Goal: Task Accomplishment & Management: Complete application form

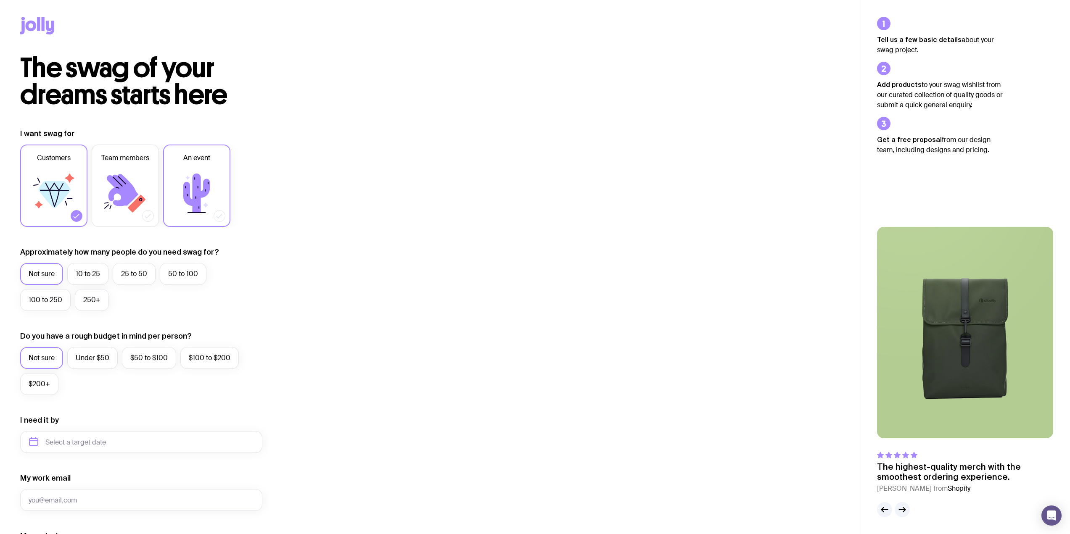
click at [221, 160] on label "An event" at bounding box center [196, 186] width 67 height 82
click at [0, 0] on input "An event" at bounding box center [0, 0] width 0 height 0
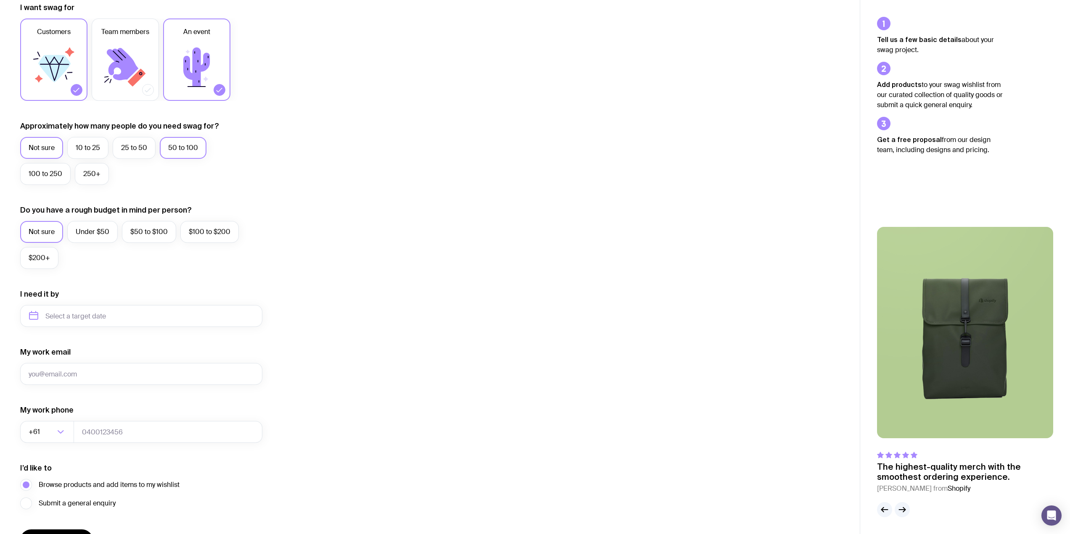
click at [187, 145] on label "50 to 100" at bounding box center [183, 148] width 47 height 22
click at [0, 0] on input "50 to 100" at bounding box center [0, 0] width 0 height 0
click at [104, 233] on label "Under $50" at bounding box center [92, 232] width 50 height 22
click at [0, 0] on input "Under $50" at bounding box center [0, 0] width 0 height 0
click at [87, 307] on input "text" at bounding box center [141, 316] width 242 height 22
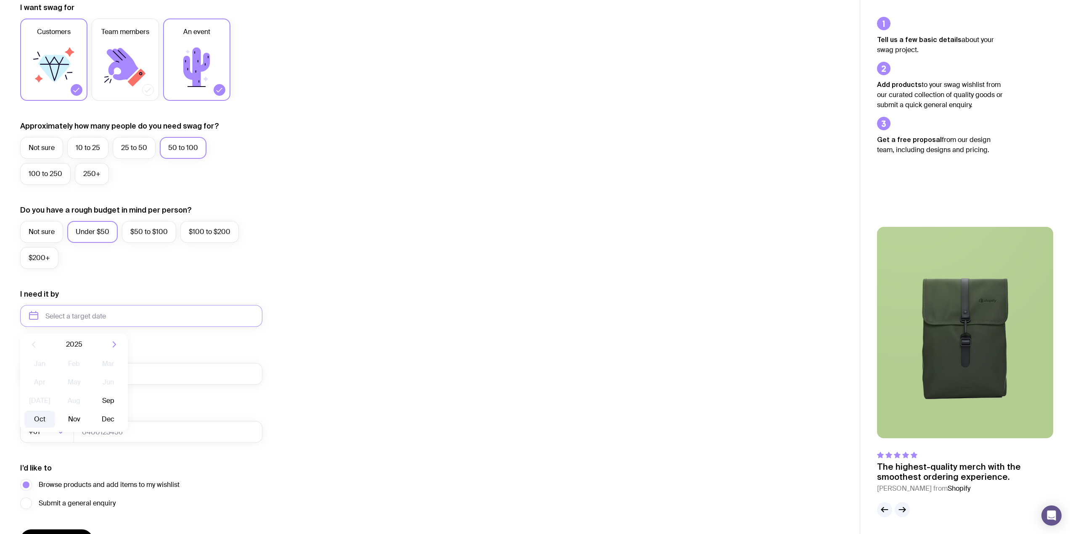
click at [58, 419] on button "Oct" at bounding box center [73, 419] width 31 height 17
type input "[DATE]"
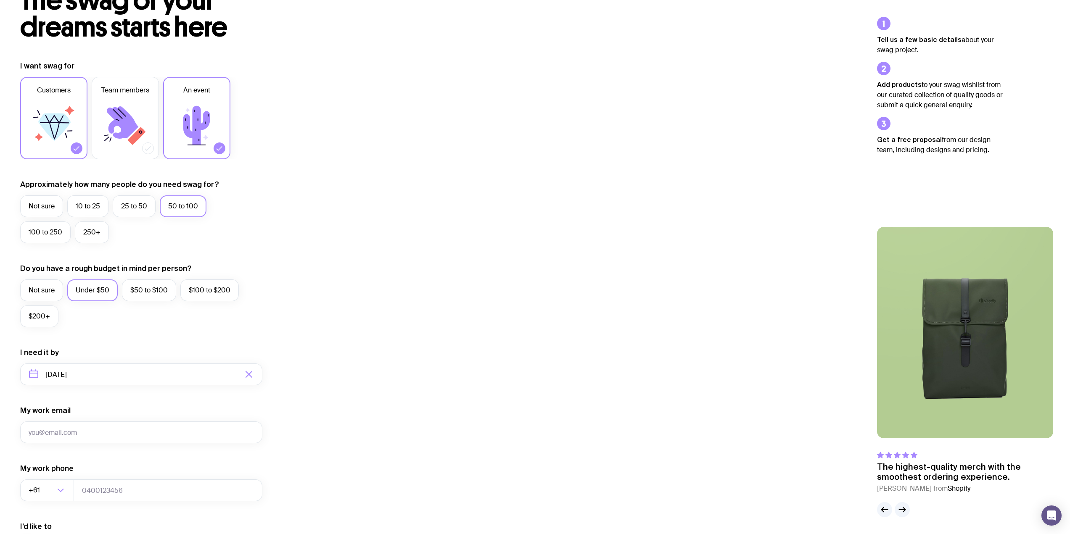
scroll to position [0, 0]
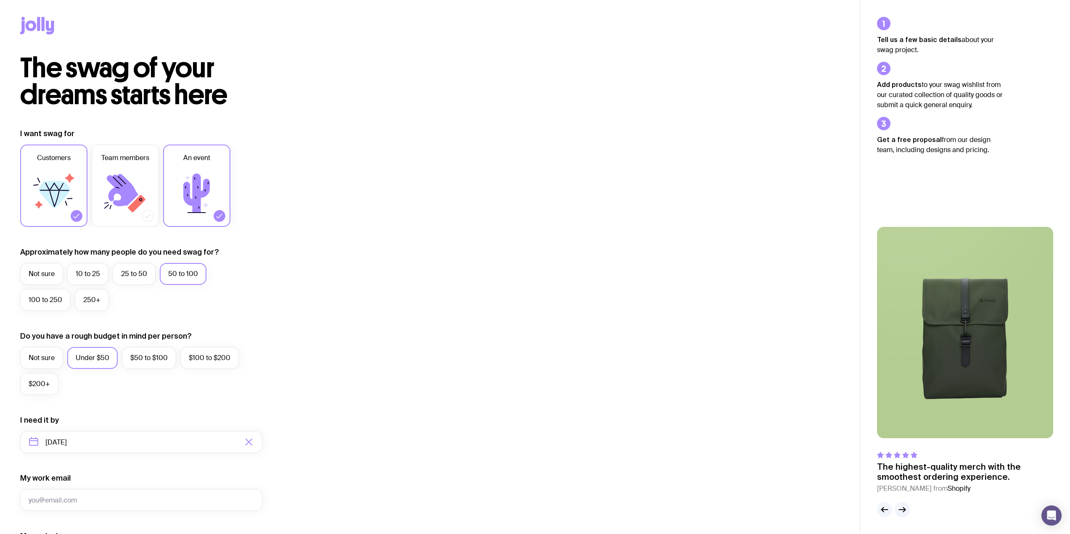
click at [45, 24] on icon at bounding box center [37, 26] width 34 height 18
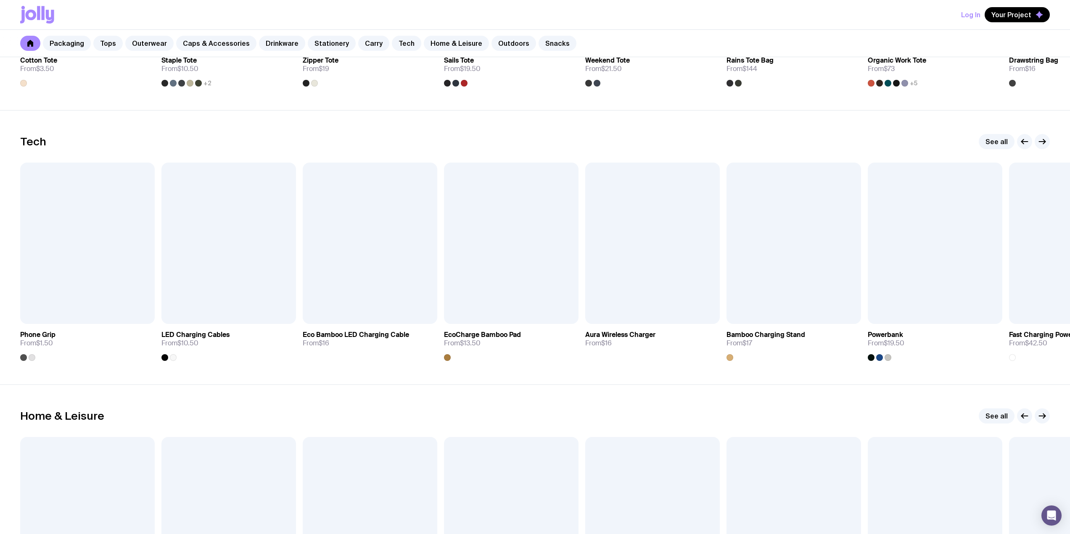
scroll to position [2186, 0]
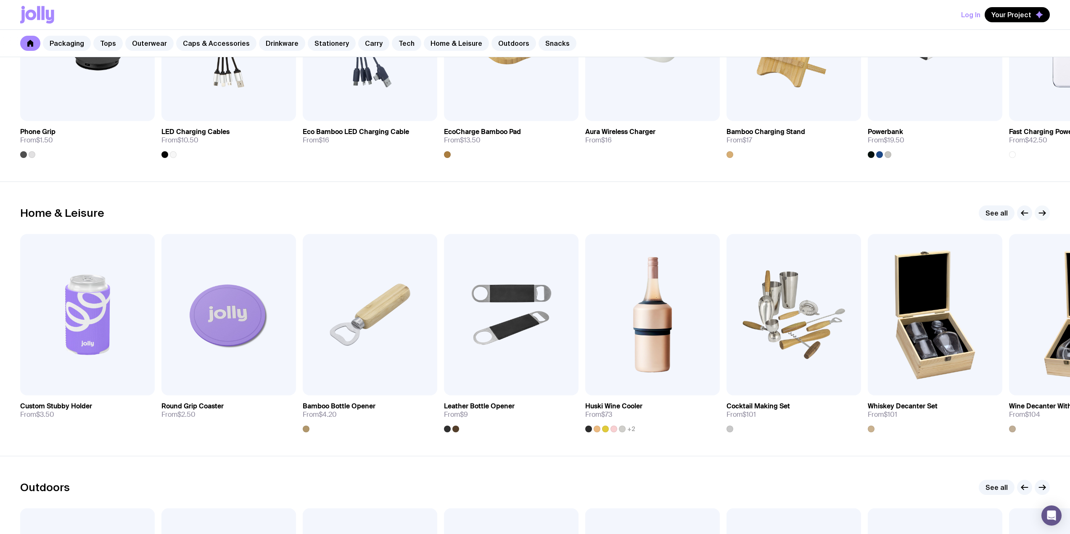
click at [1036, 214] on button "button" at bounding box center [1041, 213] width 15 height 15
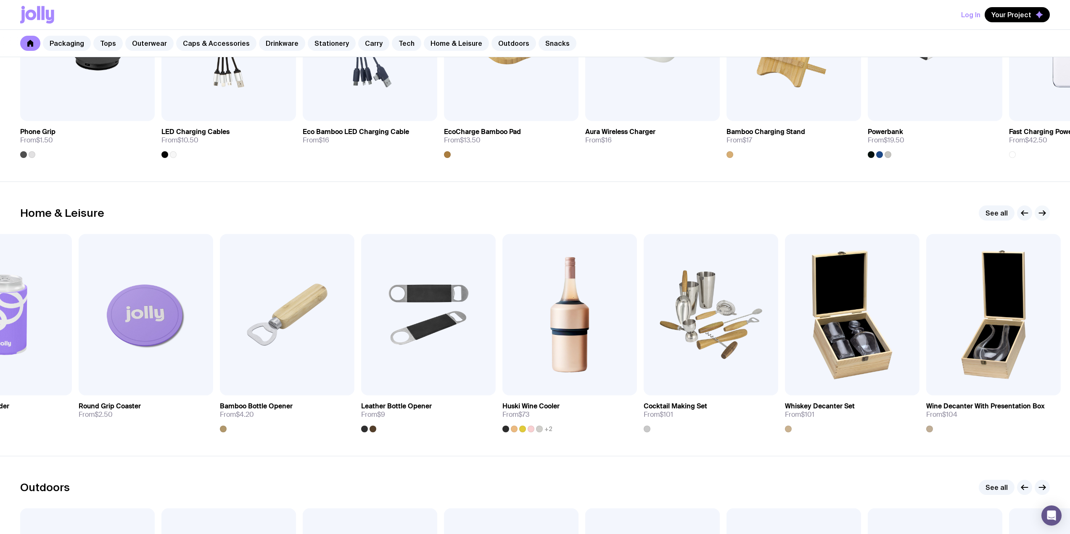
click at [1042, 214] on icon "button" at bounding box center [1042, 213] width 10 height 10
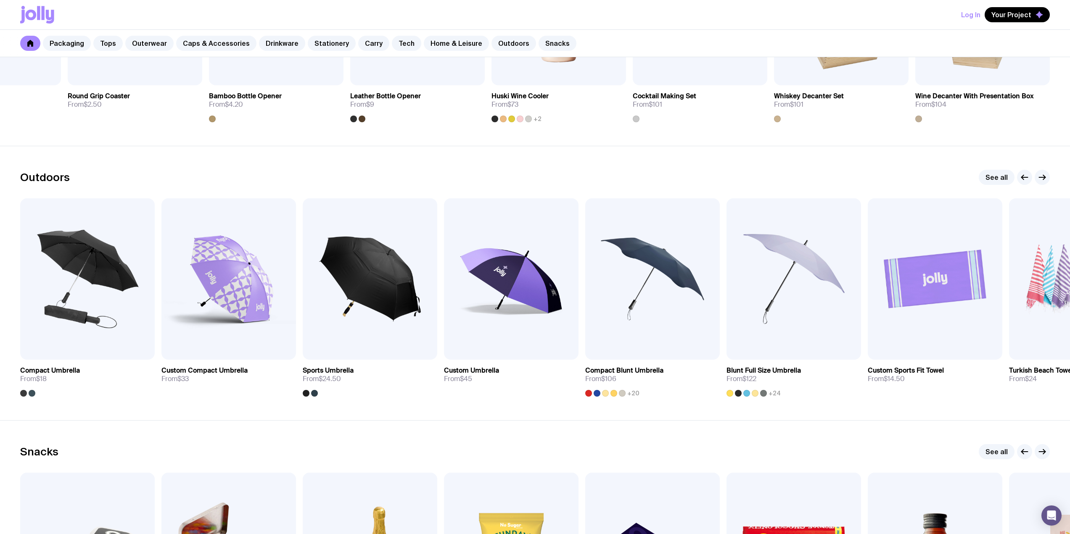
scroll to position [2413, 0]
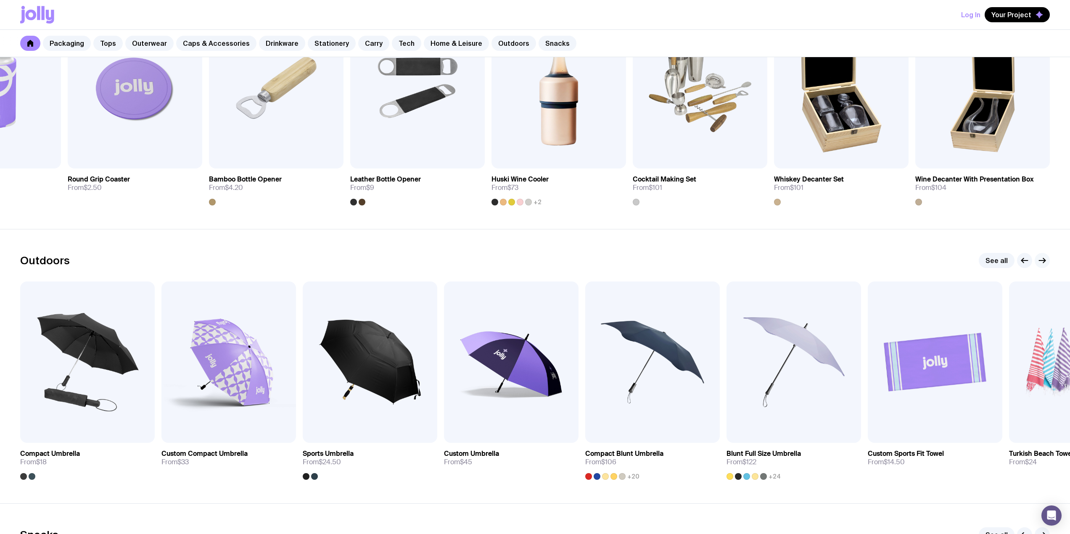
click at [1047, 256] on icon "button" at bounding box center [1042, 261] width 10 height 10
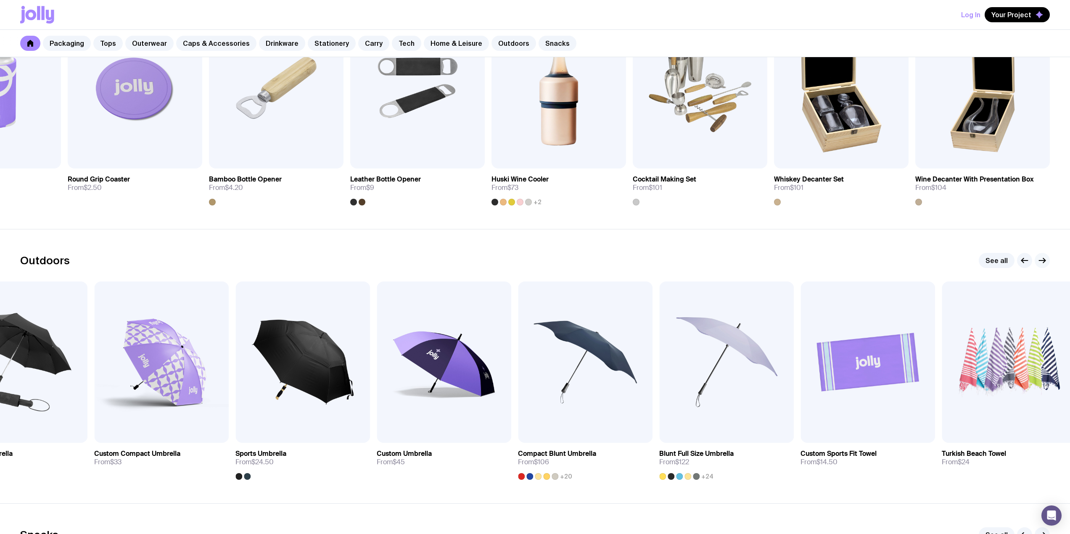
click at [1044, 256] on icon "button" at bounding box center [1042, 261] width 10 height 10
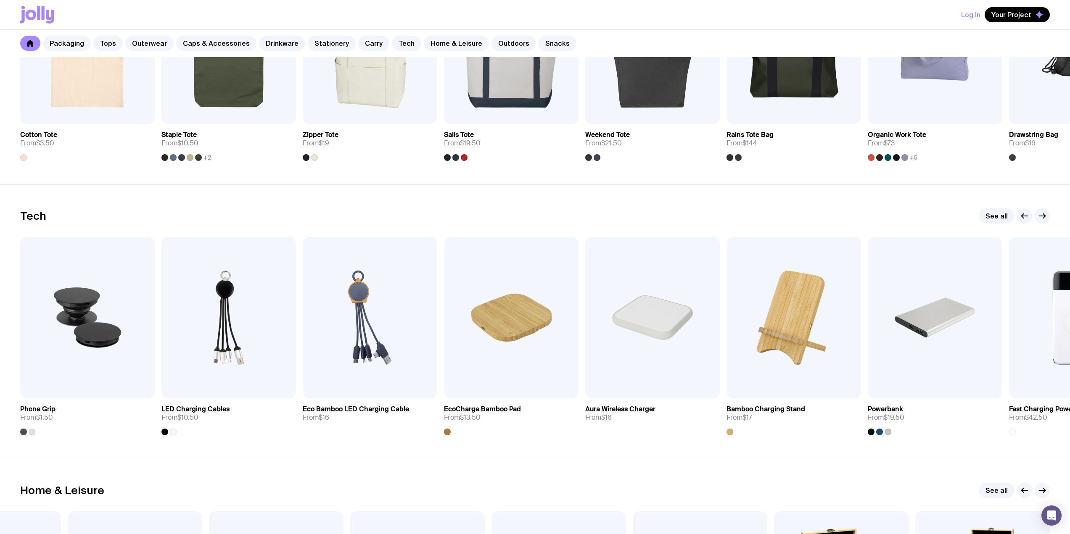
scroll to position [1782, 0]
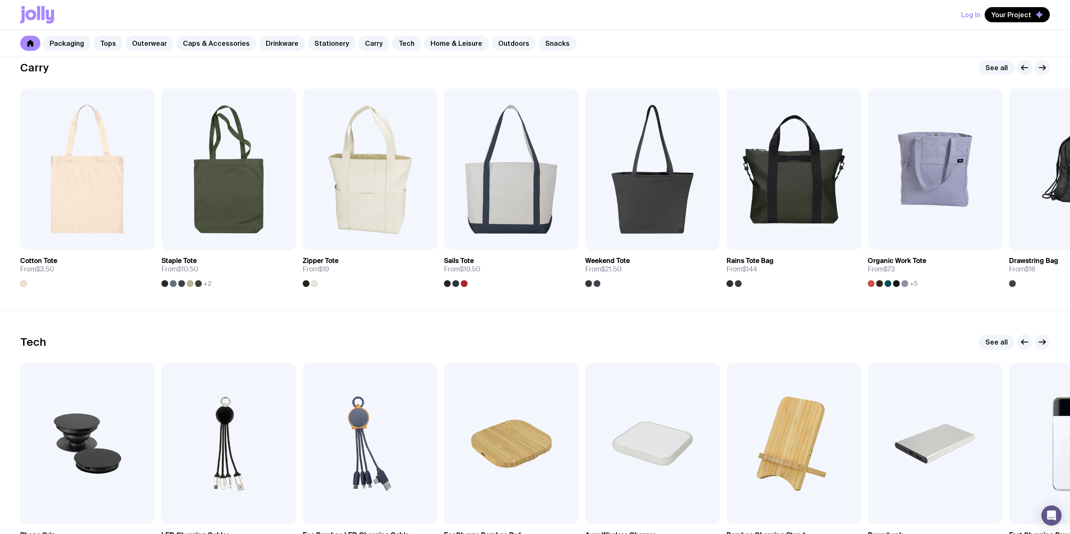
click at [491, 45] on link "Outdoors" at bounding box center [513, 43] width 45 height 15
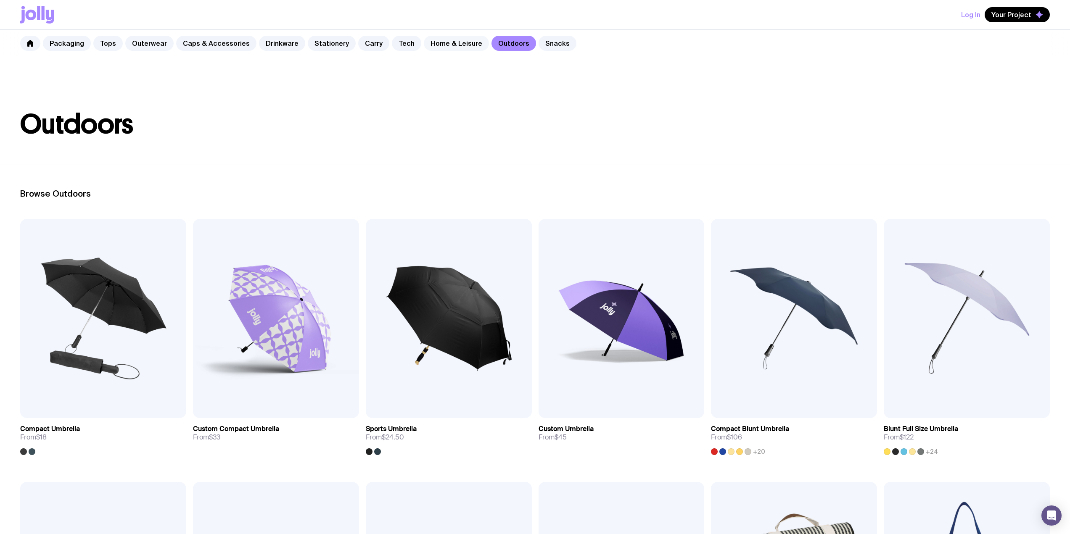
click at [432, 47] on link "Home & Leisure" at bounding box center [456, 43] width 65 height 15
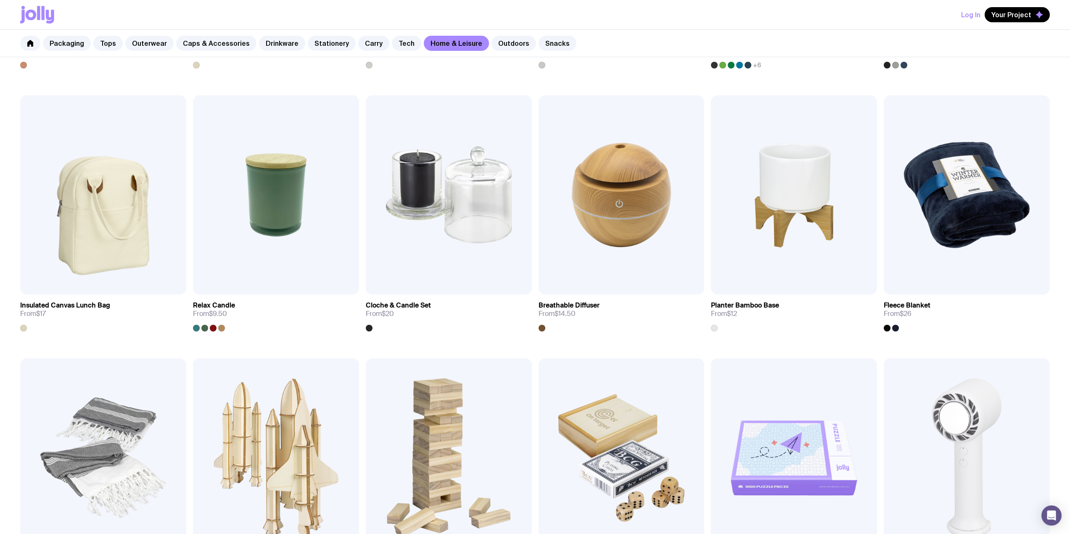
scroll to position [1093, 0]
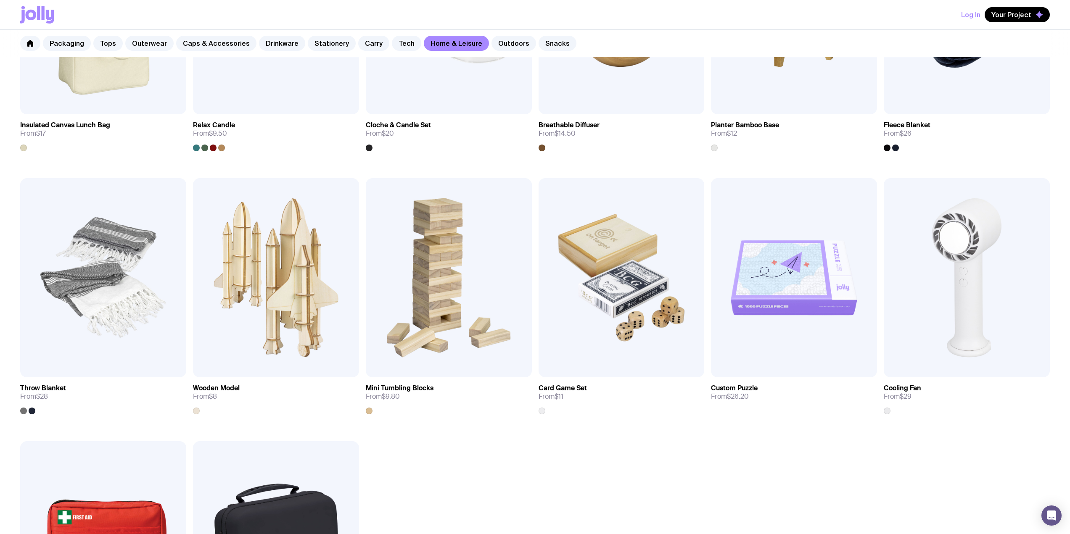
drag, startPoint x: 296, startPoint y: 270, endPoint x: 466, endPoint y: 438, distance: 238.1
click at [342, 367] on link "View" at bounding box center [336, 361] width 29 height 15
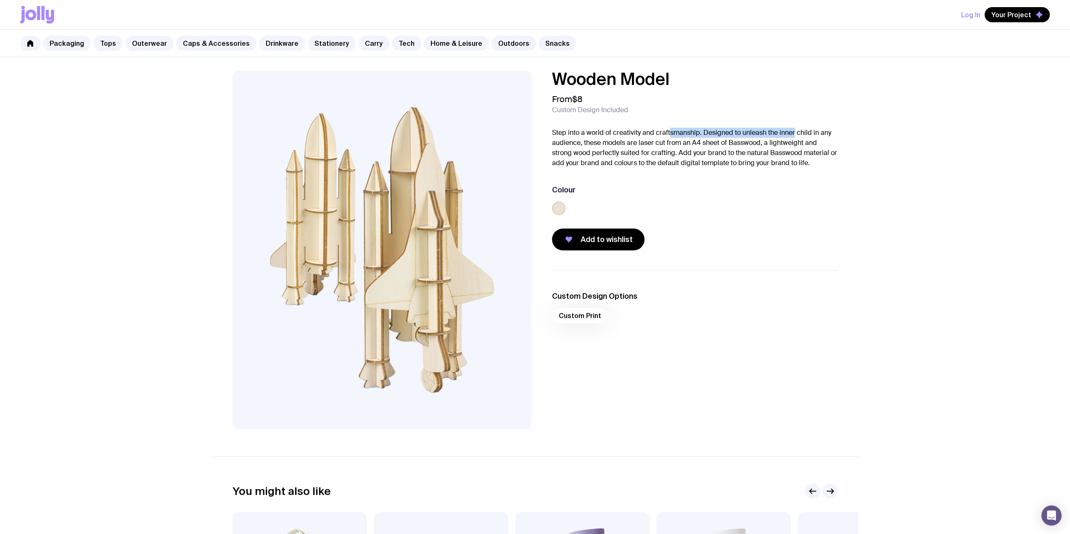
drag, startPoint x: 670, startPoint y: 133, endPoint x: 794, endPoint y: 133, distance: 124.4
click at [794, 133] on p "Step into a world of creativity and craftsmanship. Designed to unleash the inne…" at bounding box center [695, 148] width 286 height 40
click at [785, 156] on p "Step into a world of creativity and craftsmanship. Designed to unleash the inne…" at bounding box center [695, 148] width 286 height 40
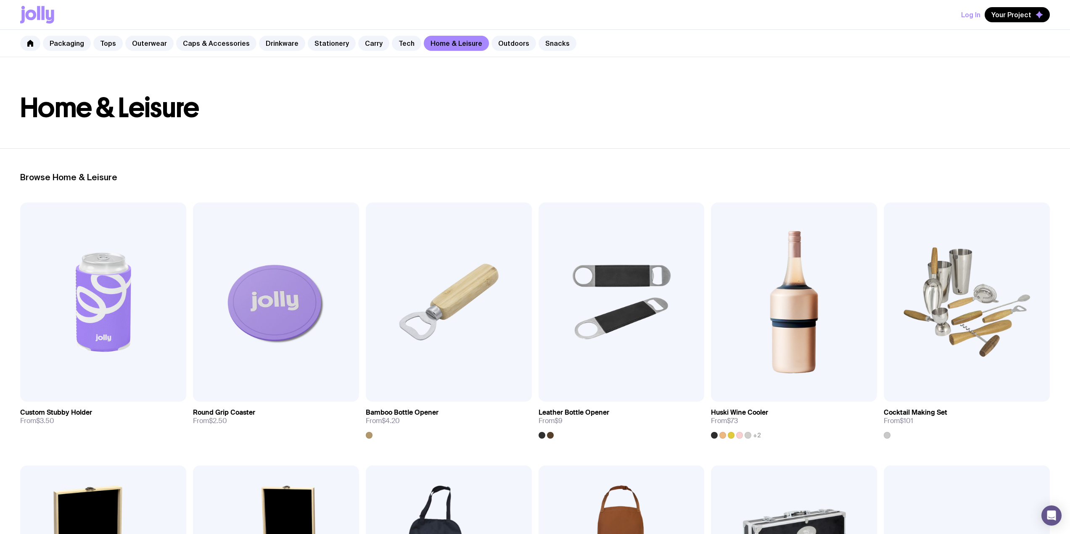
scroll to position [15, 0]
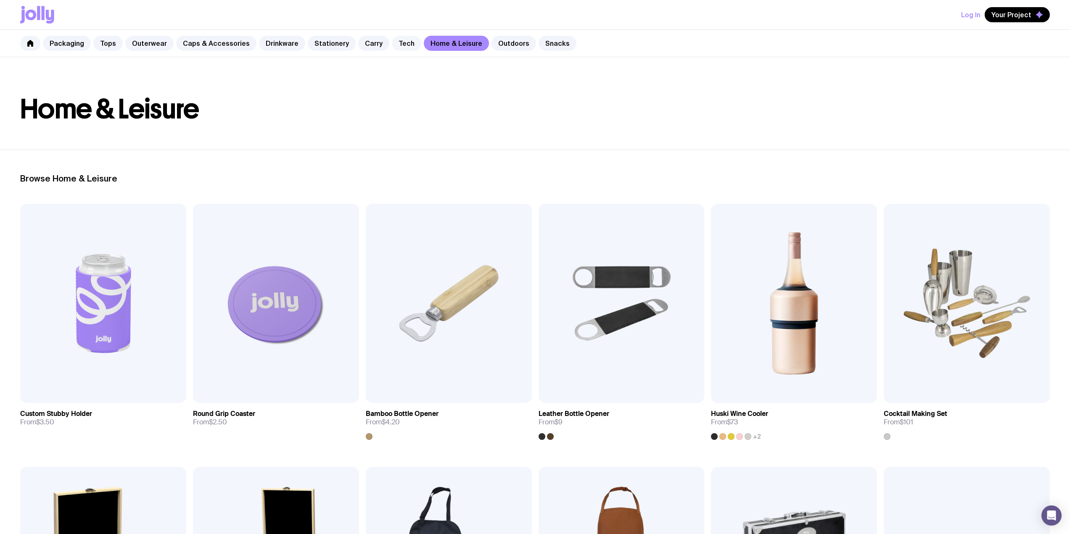
click at [392, 46] on link "Tech" at bounding box center [406, 43] width 29 height 15
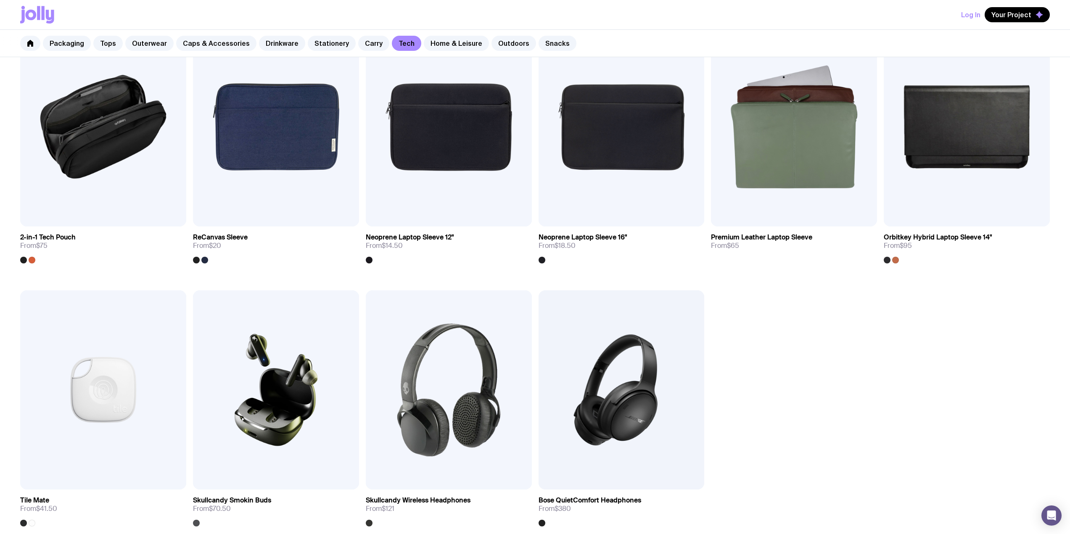
scroll to position [1116, 0]
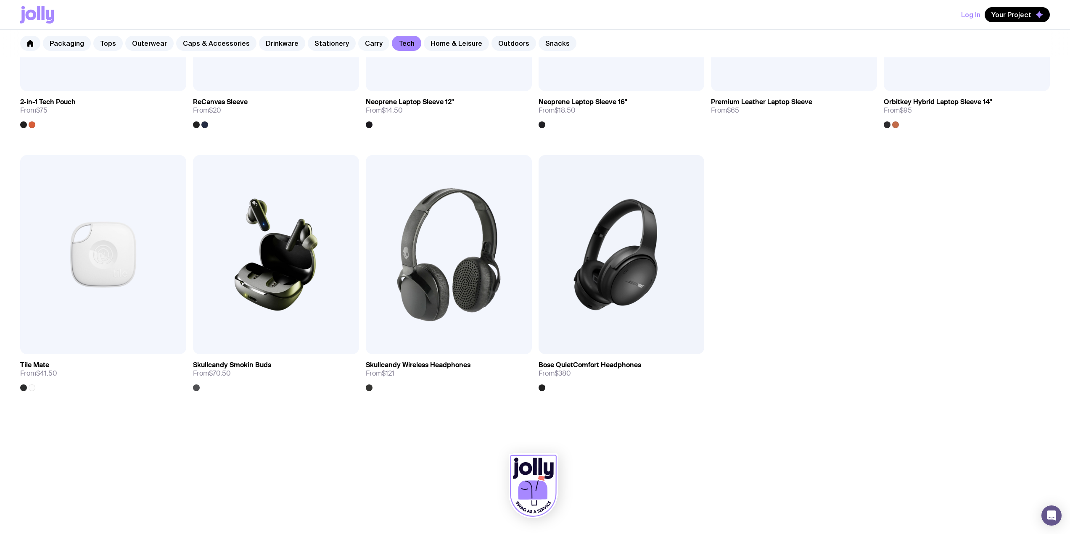
click at [358, 42] on link "Carry" at bounding box center [373, 43] width 31 height 15
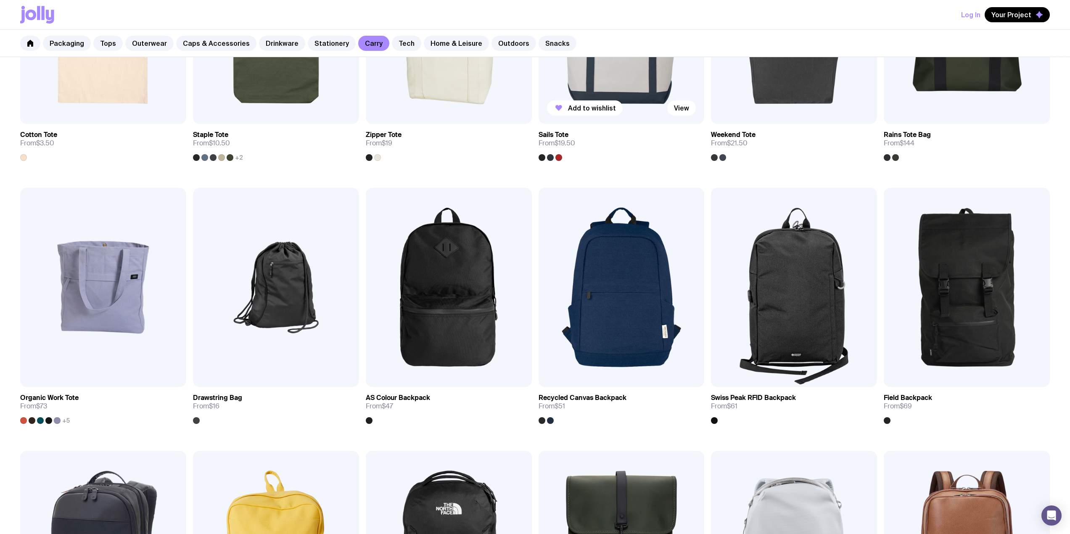
scroll to position [631, 0]
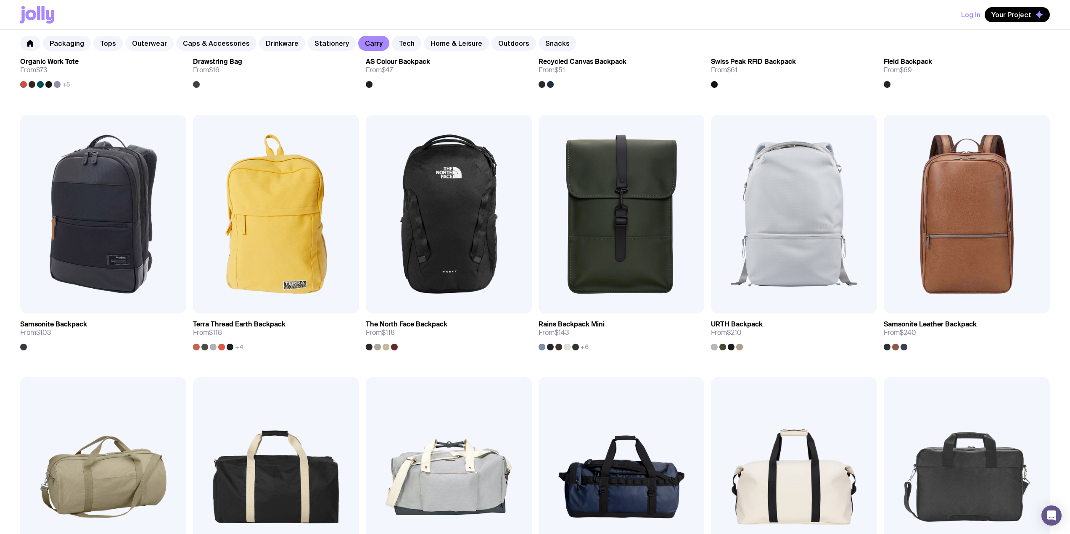
click at [136, 41] on link "Outerwear" at bounding box center [149, 43] width 48 height 15
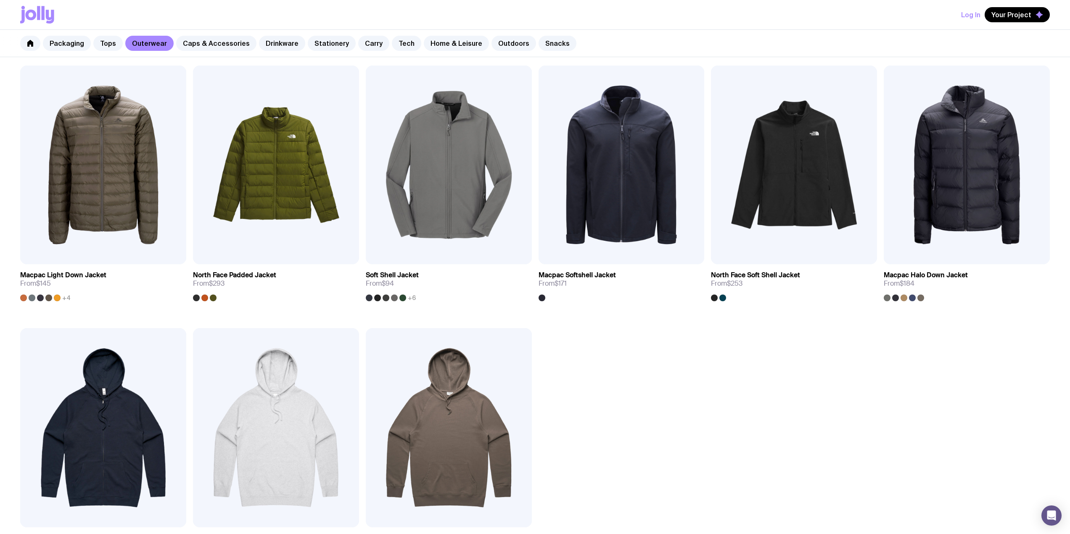
scroll to position [715, 0]
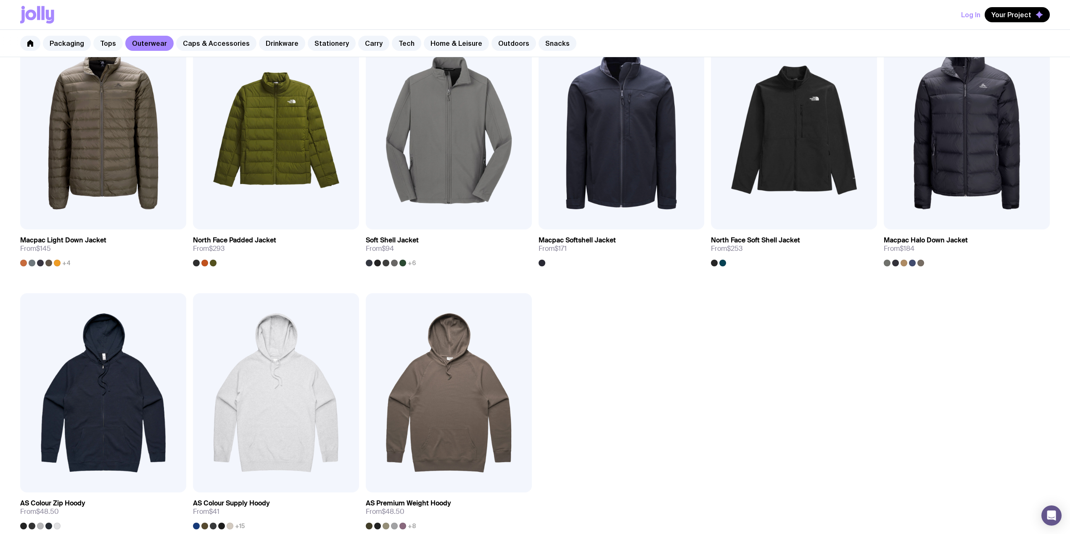
click at [100, 45] on link "Tops" at bounding box center [107, 43] width 29 height 15
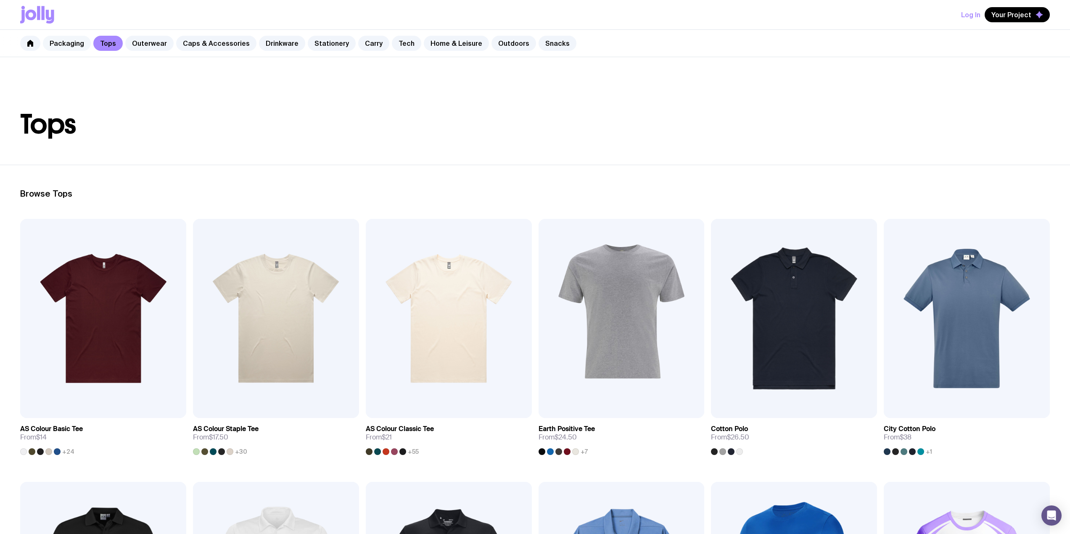
click at [68, 44] on link "Packaging" at bounding box center [67, 43] width 48 height 15
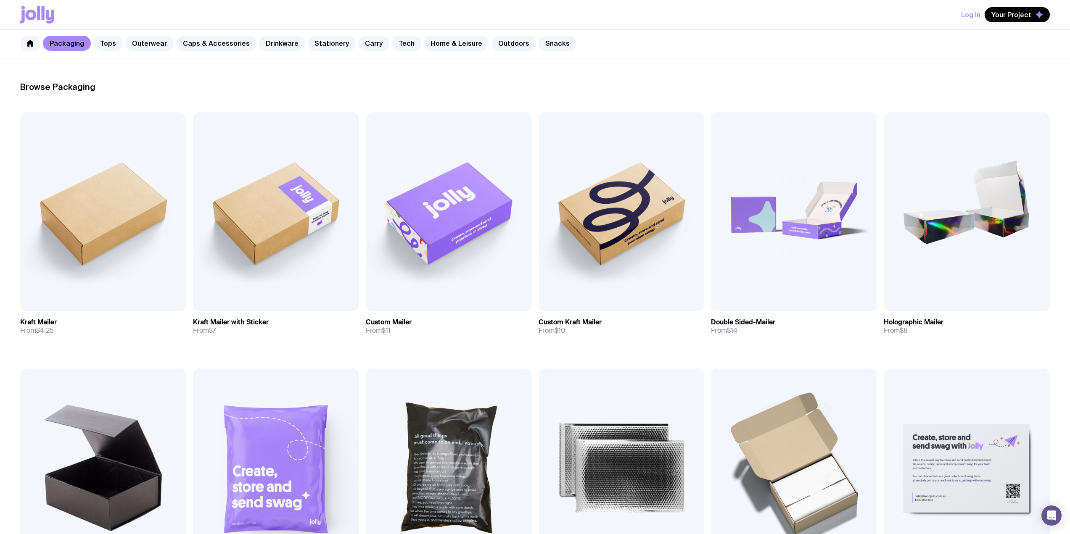
scroll to position [336, 0]
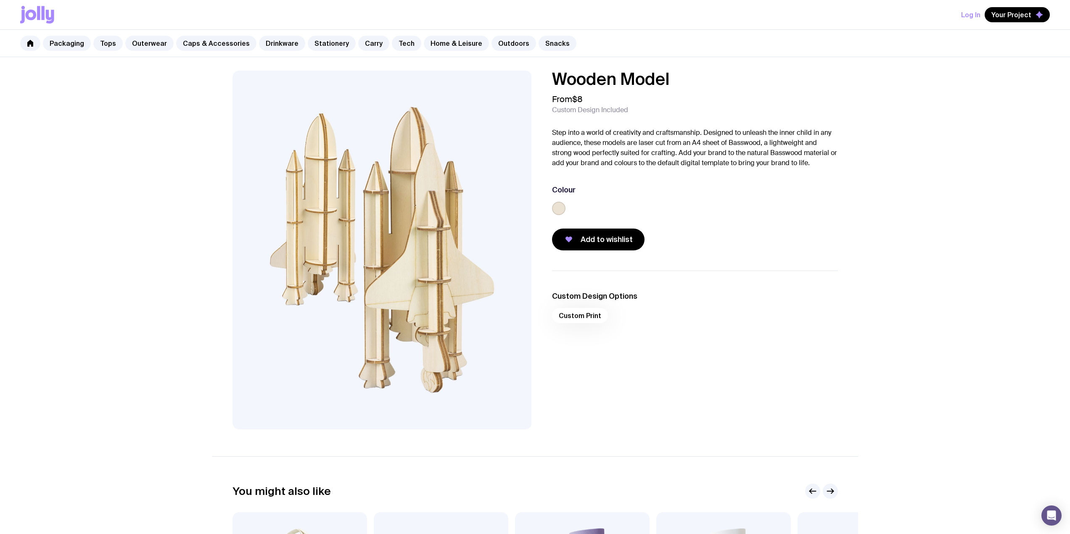
click at [713, 105] on div "From $8 Custom Design Included" at bounding box center [695, 104] width 286 height 20
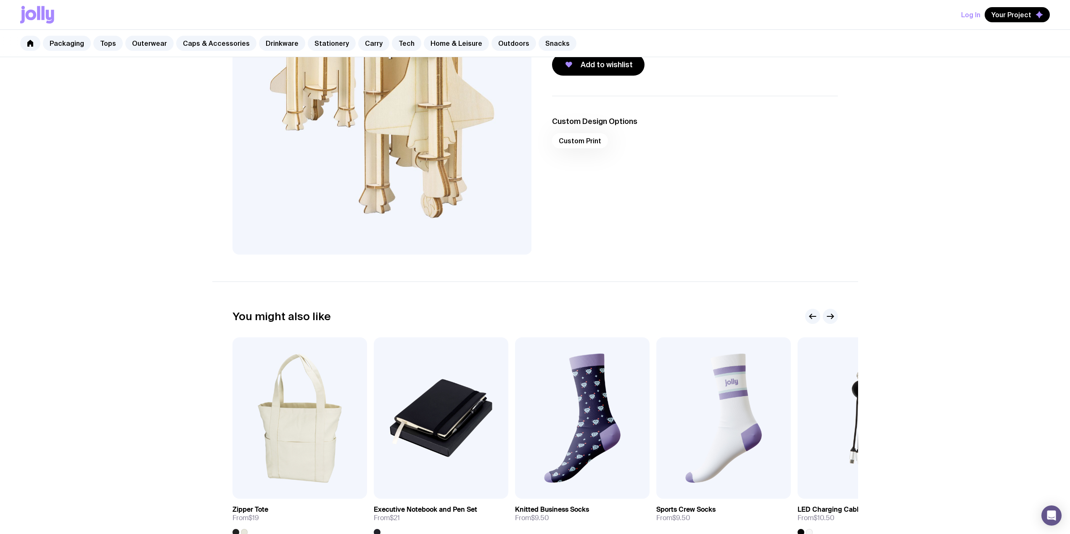
scroll to position [15, 0]
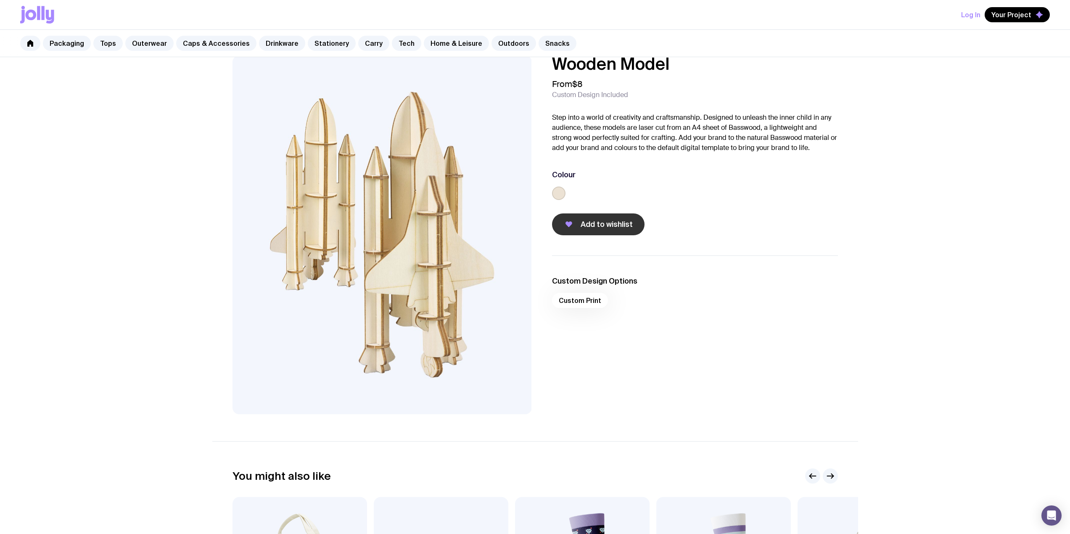
click at [589, 217] on button "Add to wishlist" at bounding box center [598, 225] width 92 height 22
click at [1022, 20] on button "Your Project" at bounding box center [1016, 14] width 65 height 15
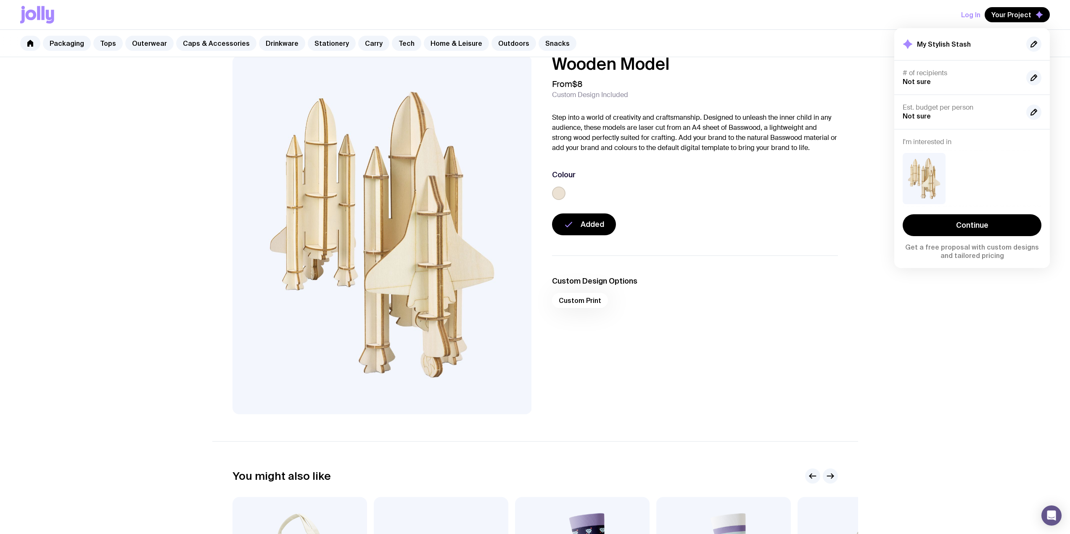
click at [1010, 214] on div "Continue Get a free proposal with custom designs and tailored pricing" at bounding box center [972, 202] width 139 height 113
click at [1023, 224] on link "Continue" at bounding box center [972, 225] width 139 height 22
